Goal: Task Accomplishment & Management: Complete application form

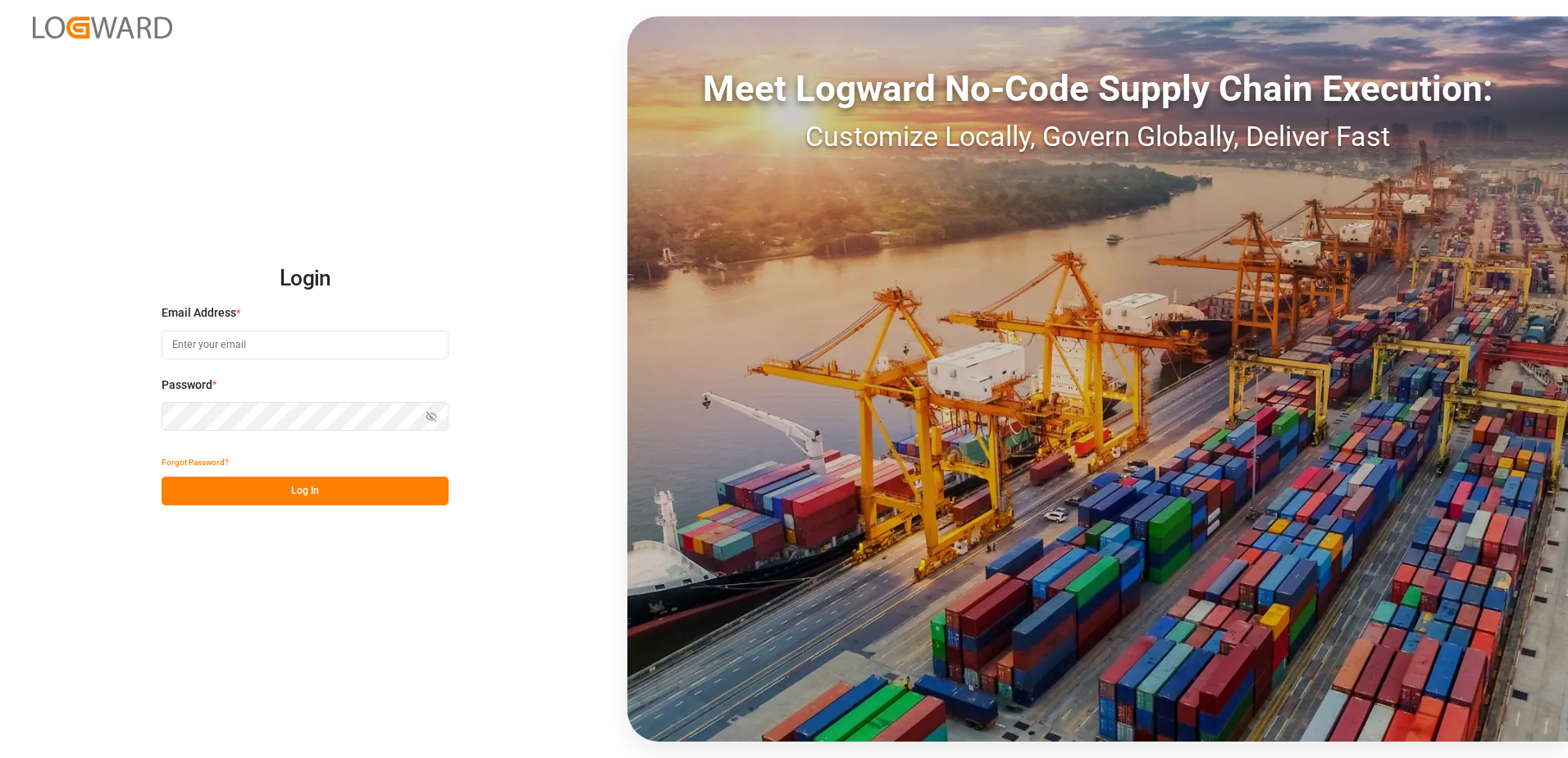
click at [240, 484] on button "Log In" at bounding box center [305, 491] width 287 height 29
click at [253, 349] on input at bounding box center [305, 345] width 287 height 29
type input "[EMAIL_ADDRESS][DOMAIN_NAME]"
click at [275, 493] on button "Log In" at bounding box center [305, 491] width 287 height 29
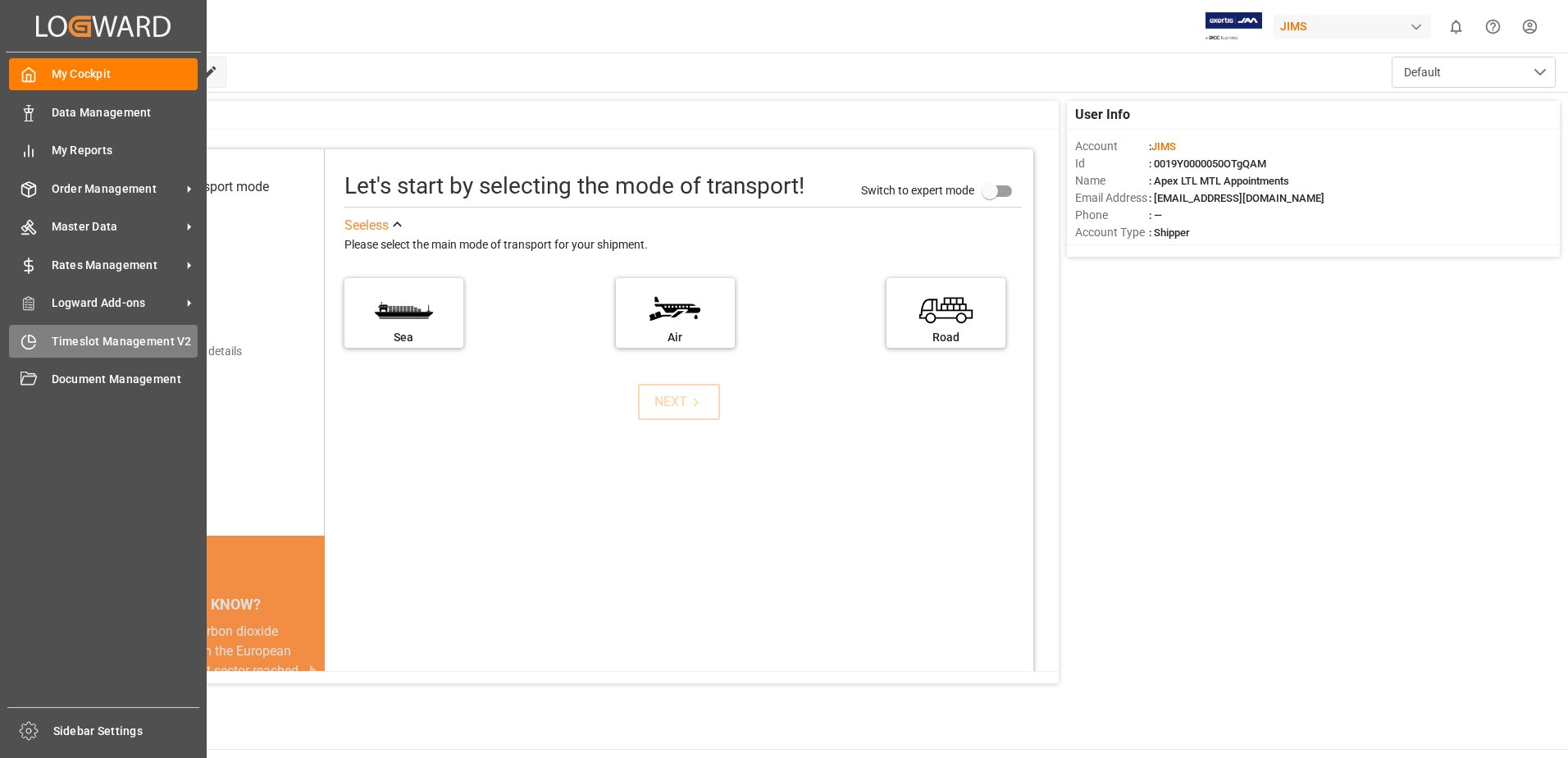
click at [73, 346] on span "Timeslot Management V2" at bounding box center [125, 341] width 147 height 17
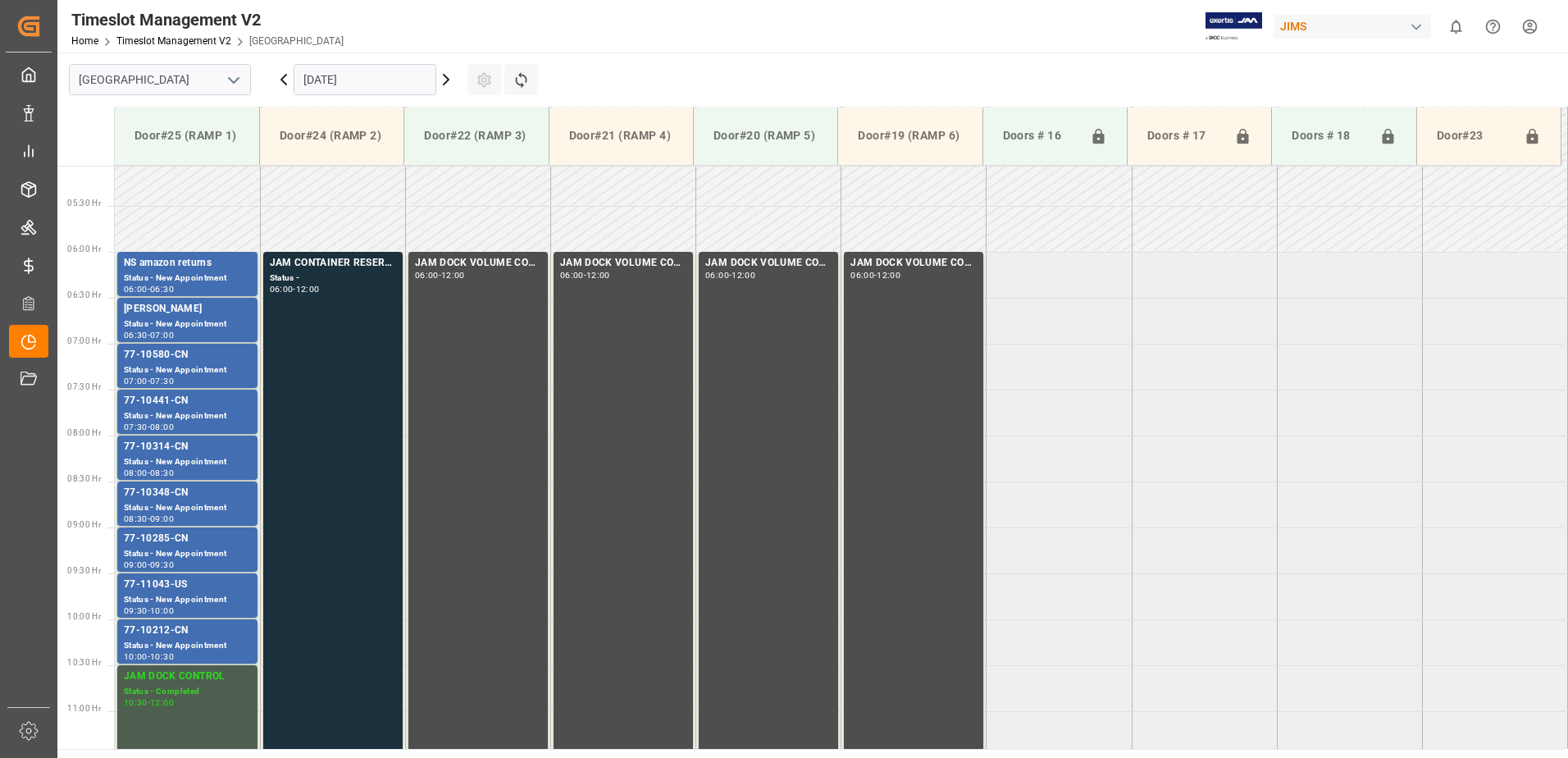
scroll to position [542, 0]
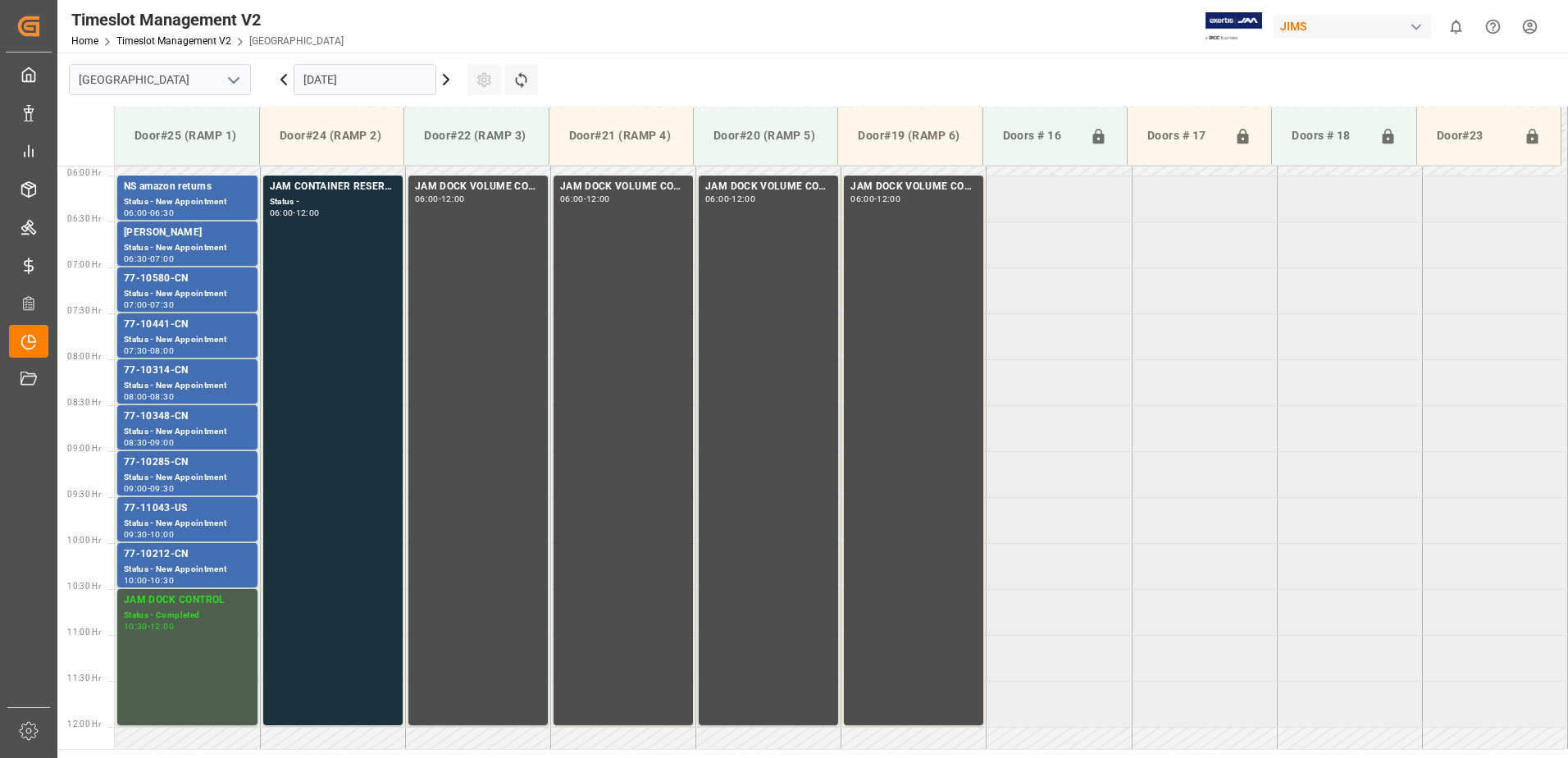
click at [381, 76] on input "[DATE]" at bounding box center [365, 79] width 142 height 31
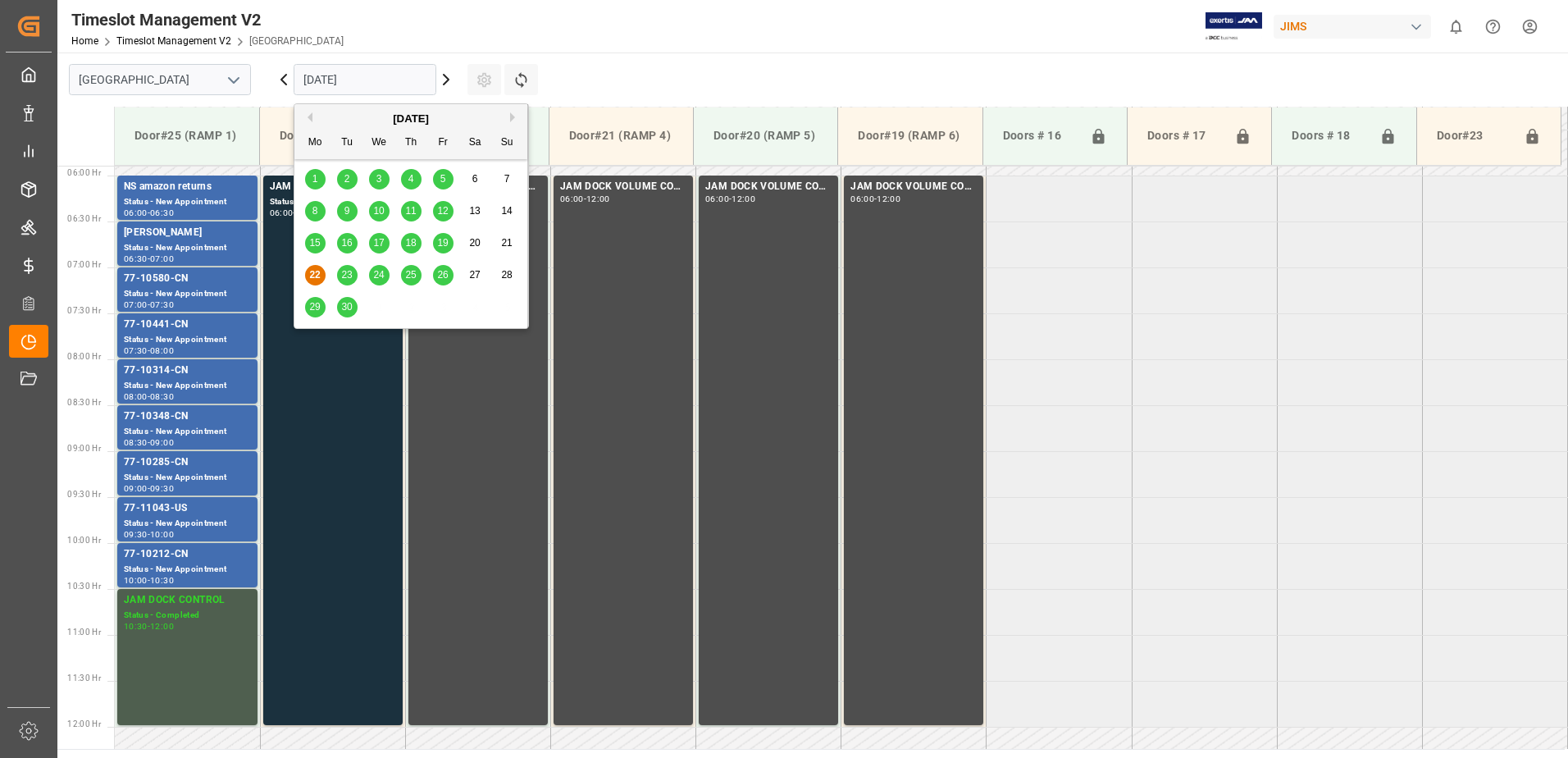
click at [340, 271] on div "23" at bounding box center [346, 275] width 20 height 19
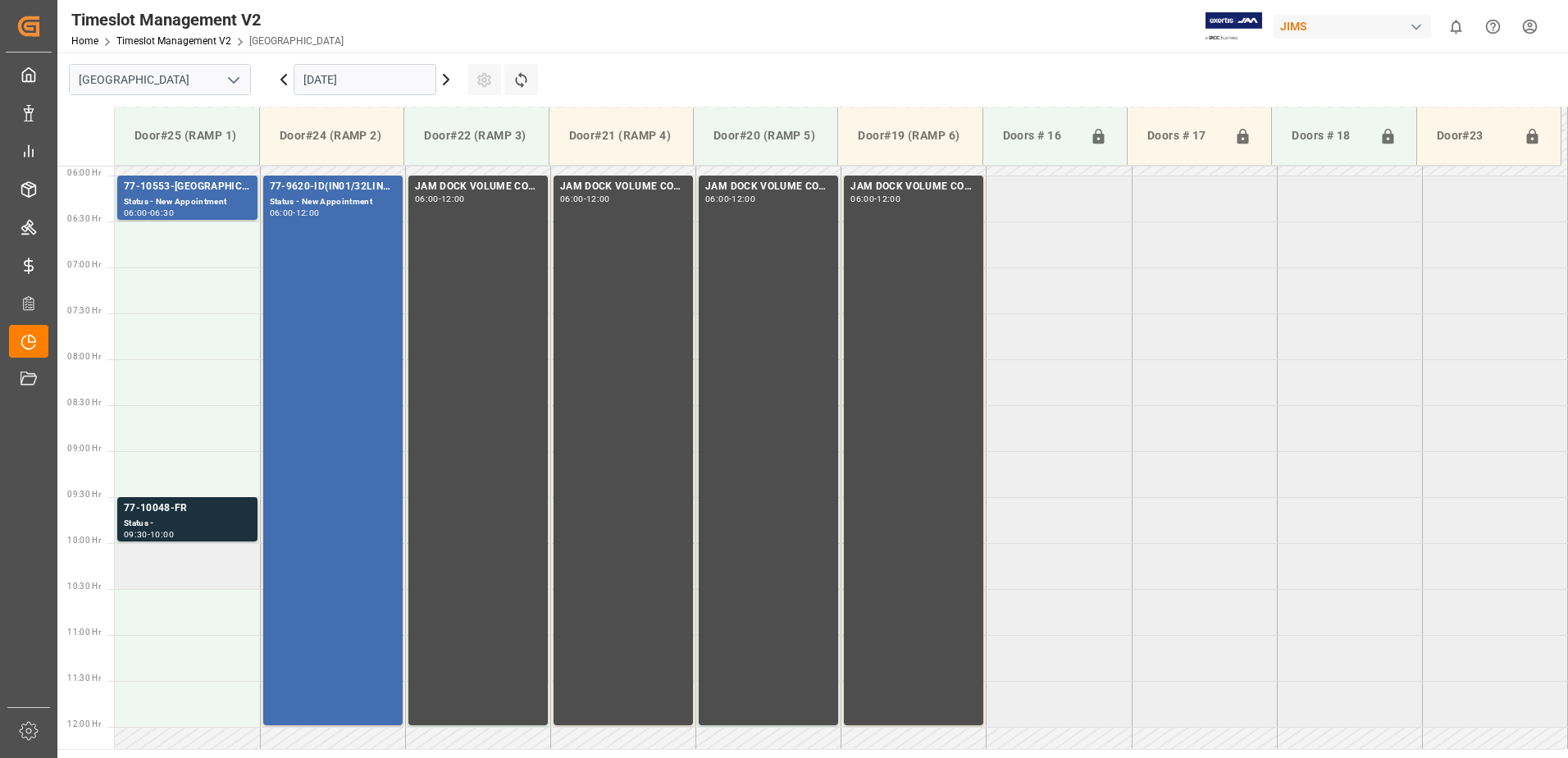
click at [123, 562] on td at bounding box center [187, 566] width 145 height 46
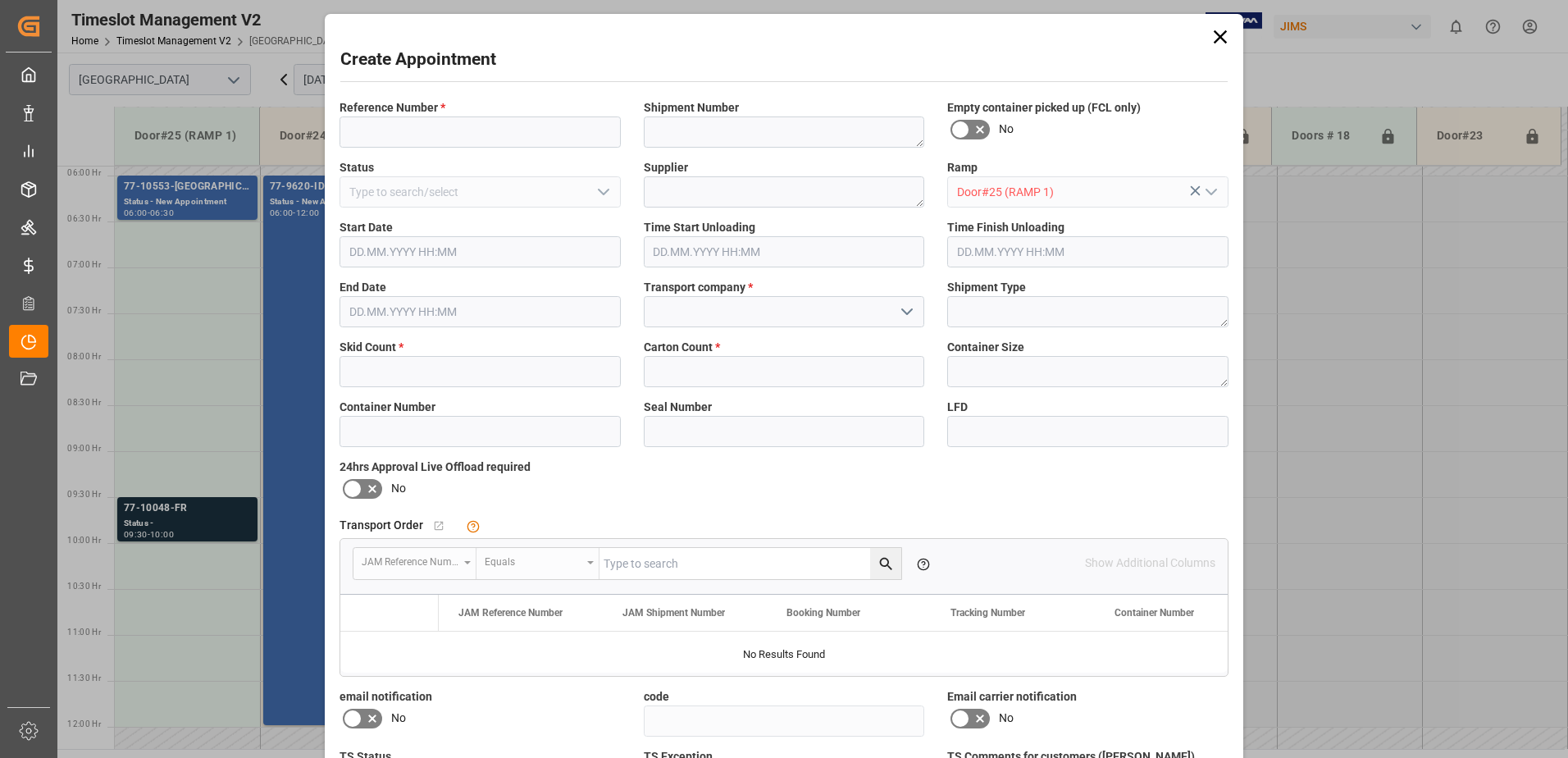
type input "[DATE] 10:00"
type input "[DATE] 10:30"
click at [404, 139] on input at bounding box center [480, 132] width 281 height 31
type input "TERRYCHAPUT"
click at [428, 377] on input "text" at bounding box center [480, 371] width 281 height 31
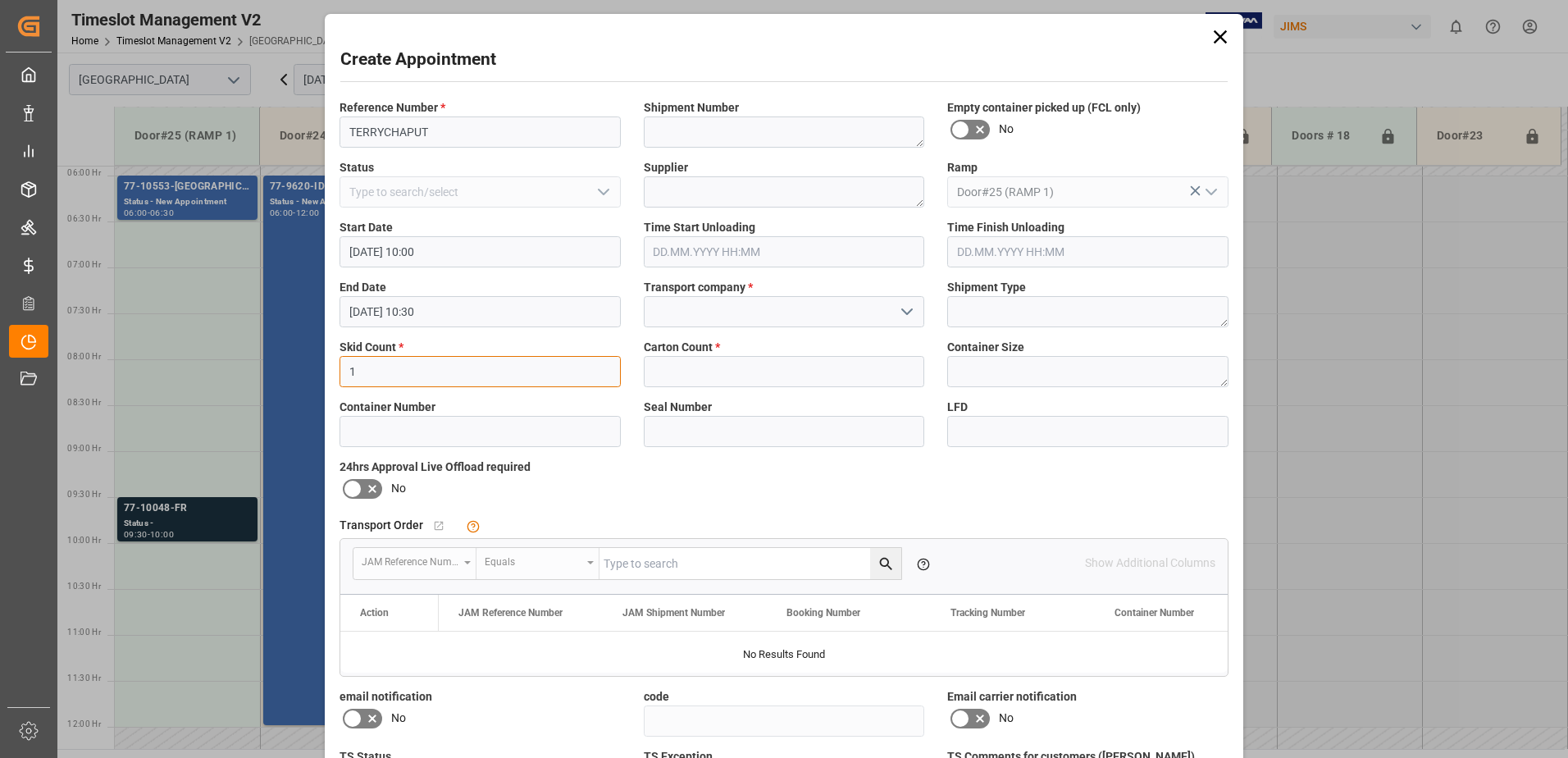
type input "1"
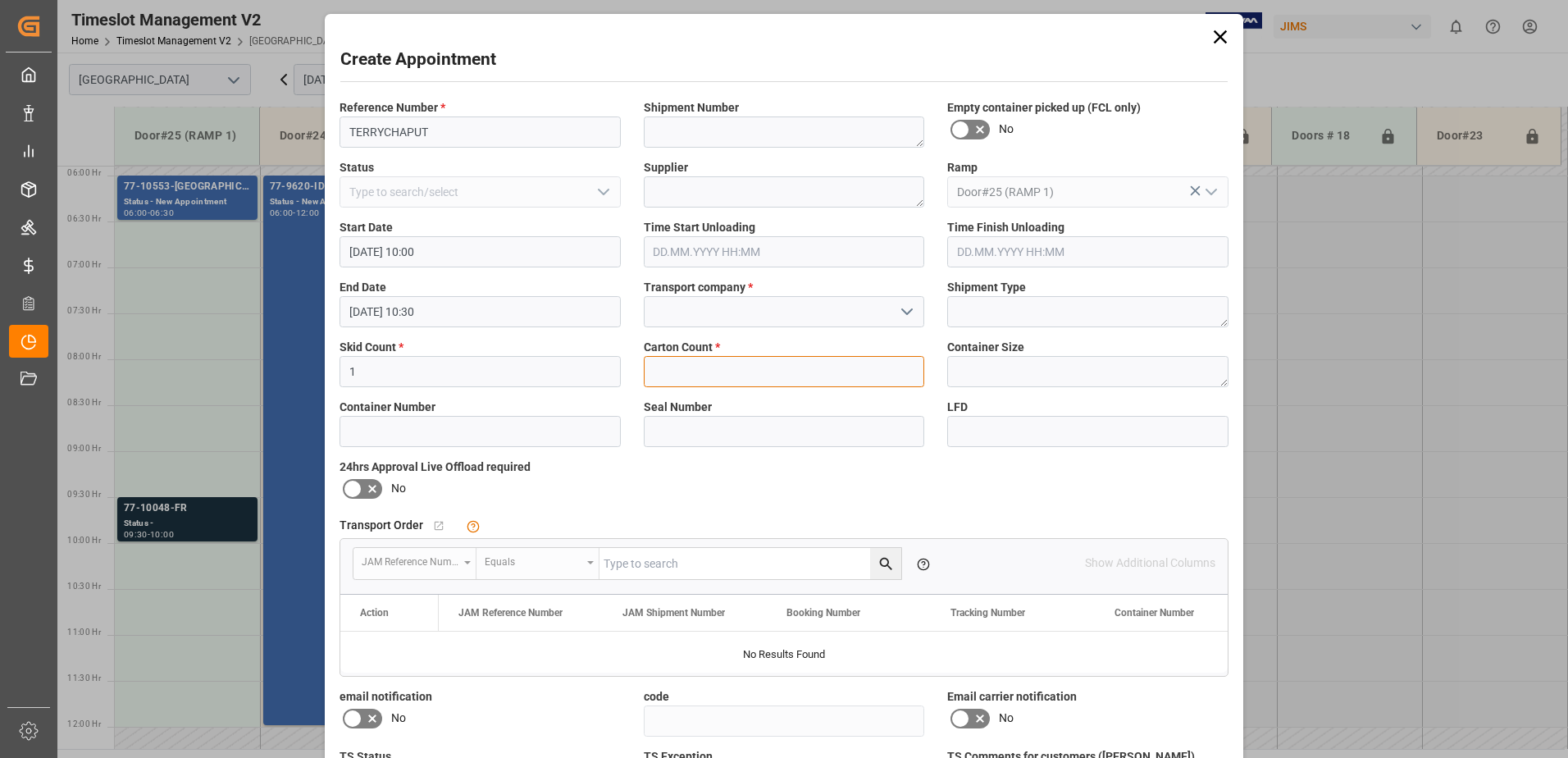
click at [876, 375] on input "text" at bounding box center [784, 371] width 281 height 31
type input "11"
click at [894, 316] on button "open menu" at bounding box center [906, 312] width 25 height 25
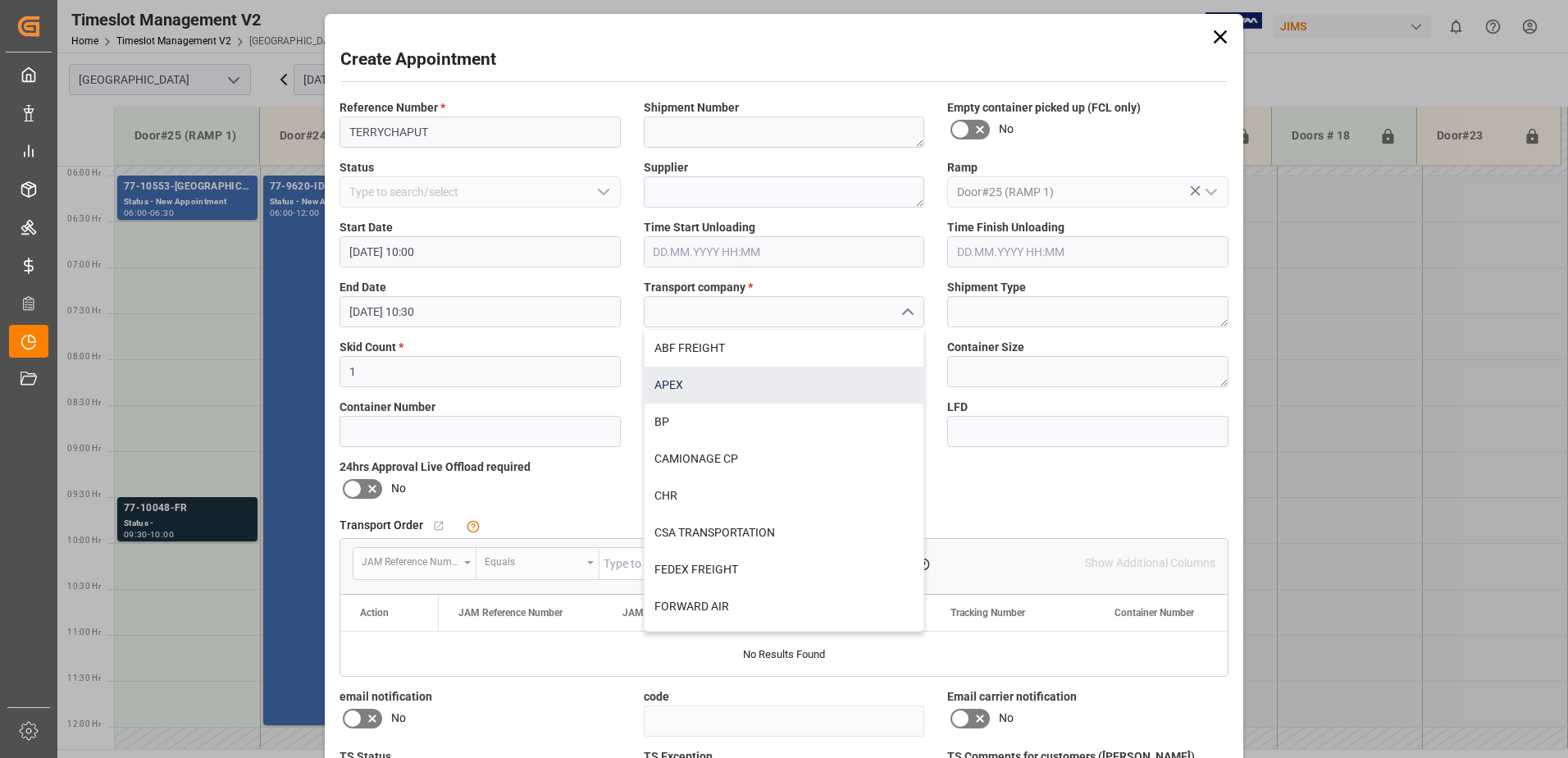
click at [689, 379] on div "APEX" at bounding box center [784, 385] width 280 height 37
type input "APEX"
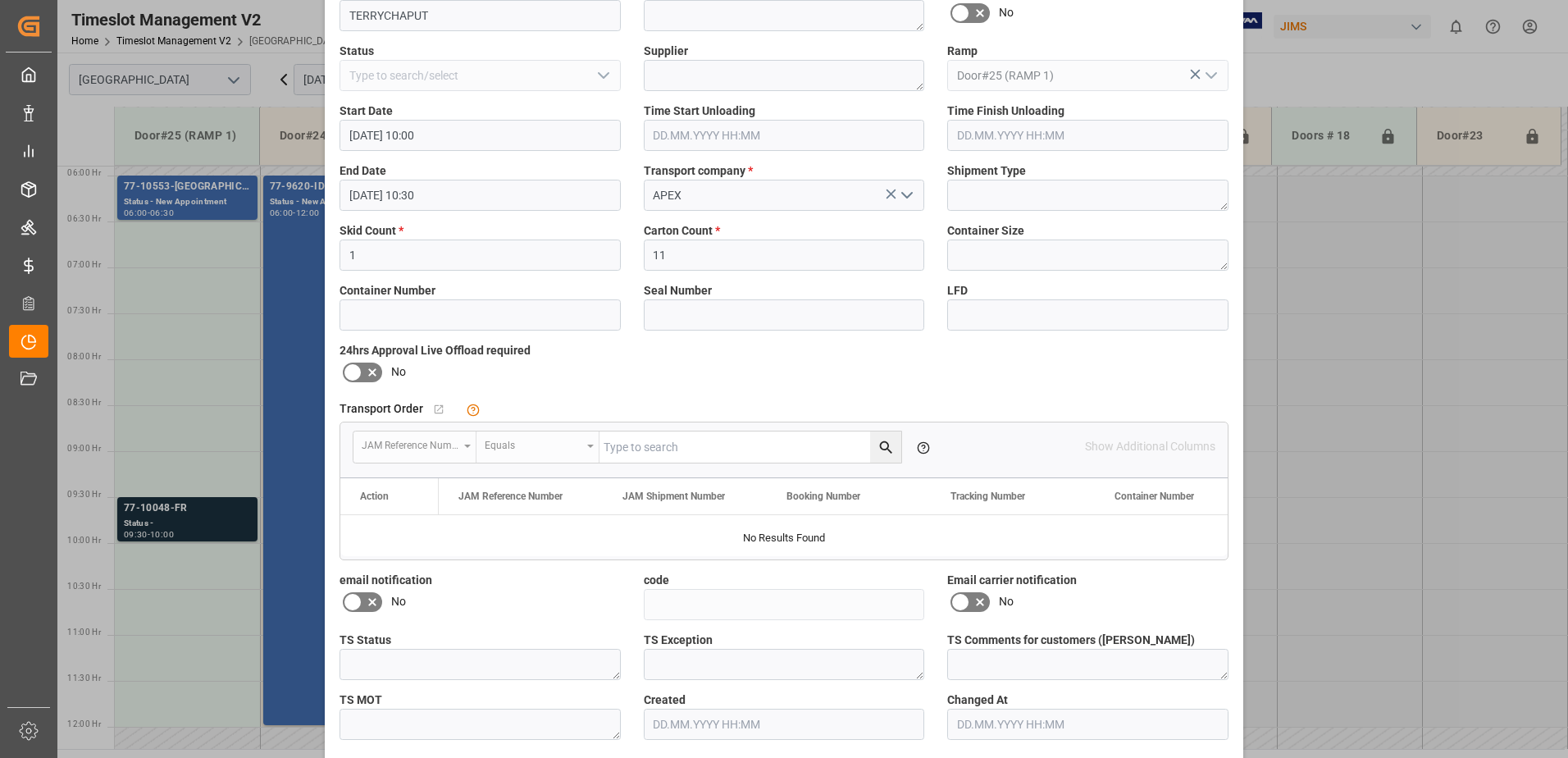
scroll to position [164, 0]
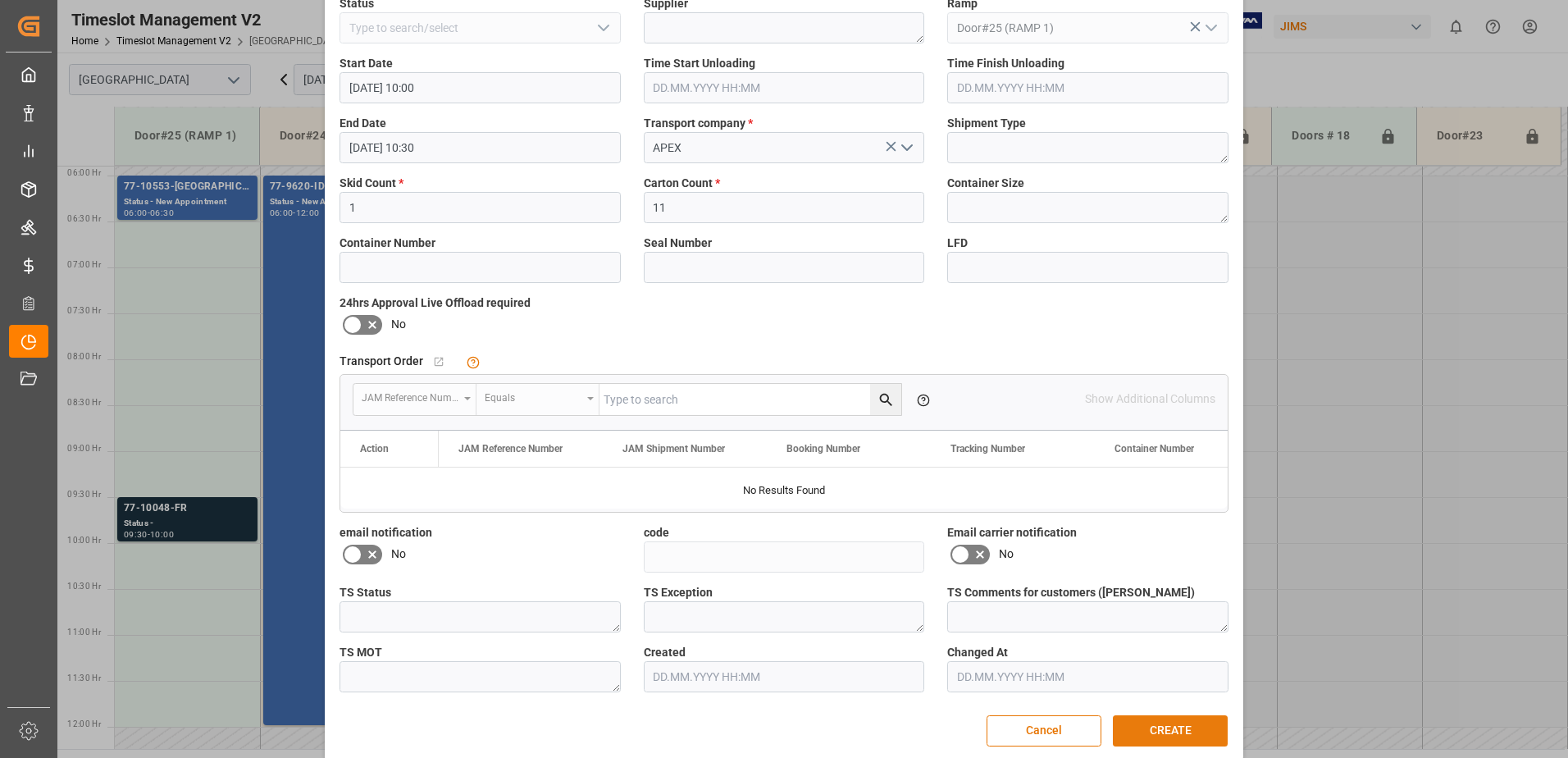
click at [1167, 732] on button "CREATE" at bounding box center [1170, 730] width 114 height 31
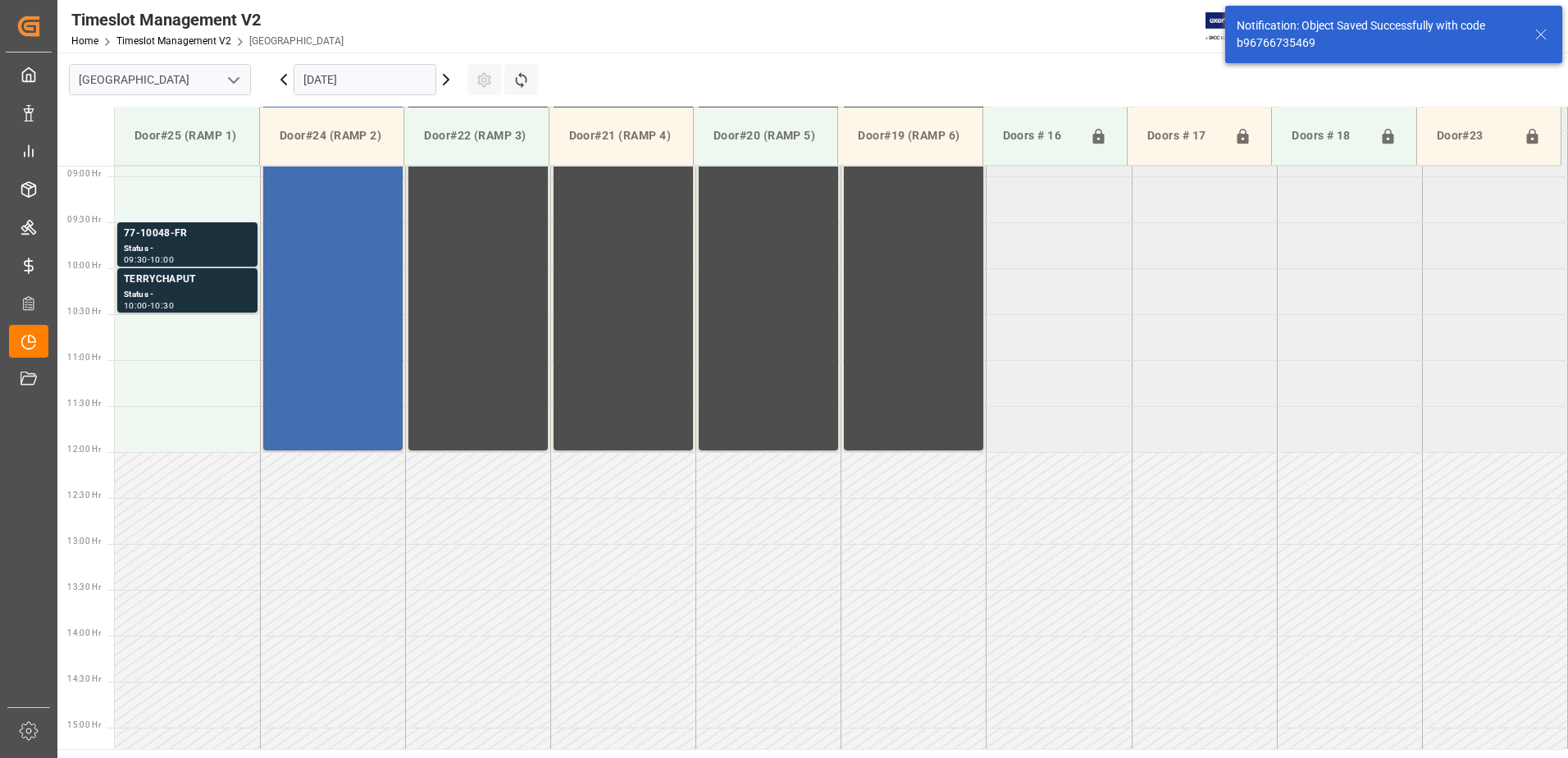
scroll to position [817, 0]
